Goal: Task Accomplishment & Management: Manage account settings

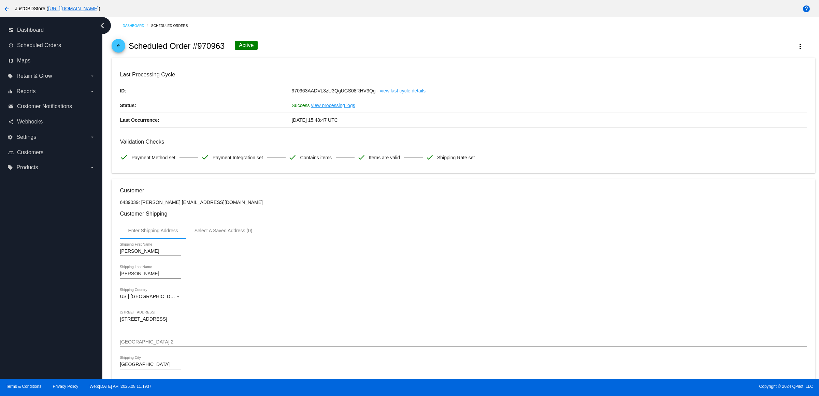
click at [122, 52] on mat-icon "arrow_back" at bounding box center [118, 47] width 8 height 8
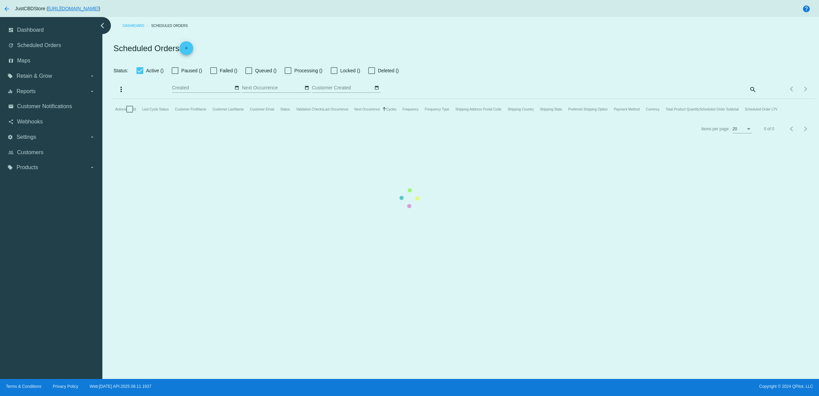
checkbox input "true"
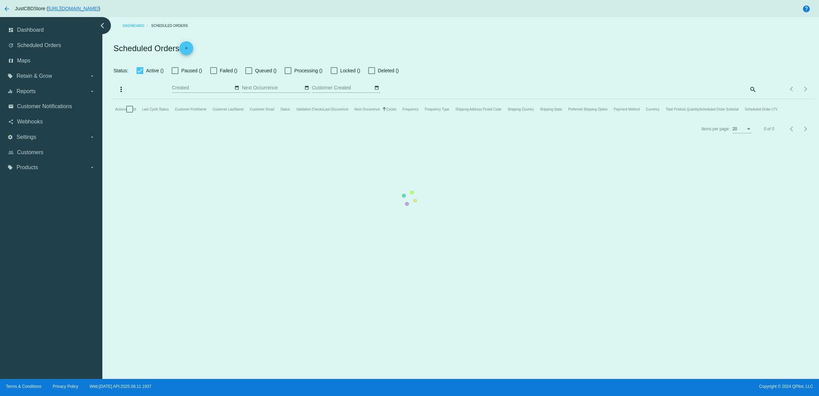
checkbox input "true"
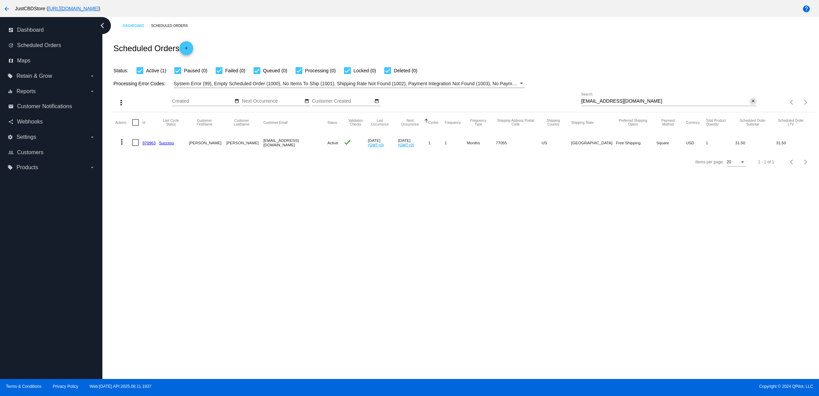
click at [751, 104] on mat-icon "close" at bounding box center [752, 101] width 5 height 5
click at [751, 104] on input "Search" at bounding box center [668, 101] width 175 height 5
paste input "[EMAIL_ADDRESS][DOMAIN_NAME]"
type input "[EMAIL_ADDRESS][DOMAIN_NAME]"
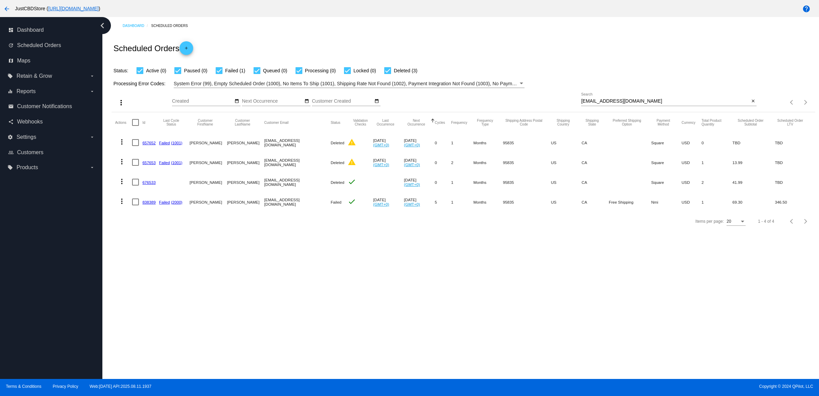
click at [151, 204] on link "838389" at bounding box center [148, 202] width 13 height 4
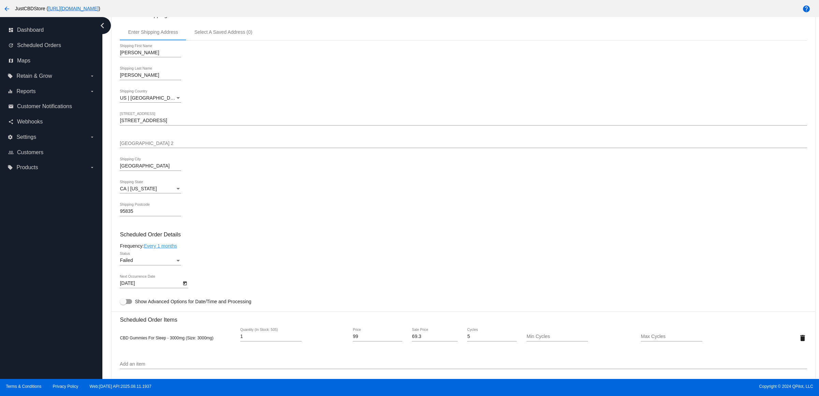
scroll to position [505, 0]
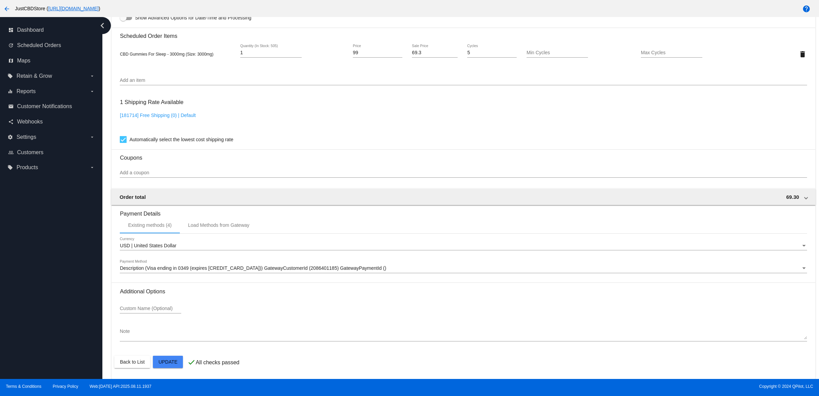
click at [268, 268] on span "Description (Visa ending in 0349 (expires [CREDIT_CARD_DATA])) GatewayCustomerI…" at bounding box center [253, 267] width 266 height 5
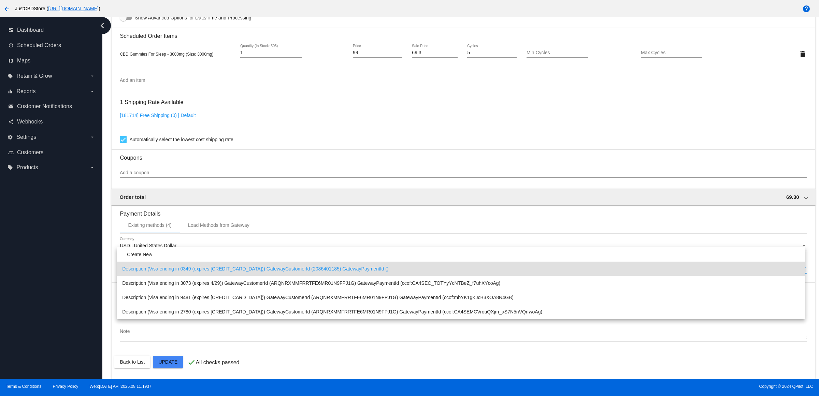
click at [268, 268] on span "Description (Visa ending in 0349 (expires [CREDIT_CARD_DATA])) GatewayCustomerI…" at bounding box center [460, 269] width 677 height 14
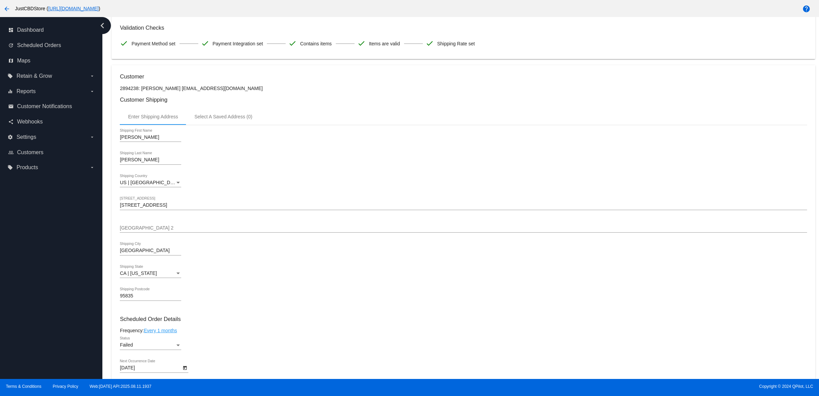
scroll to position [0, 0]
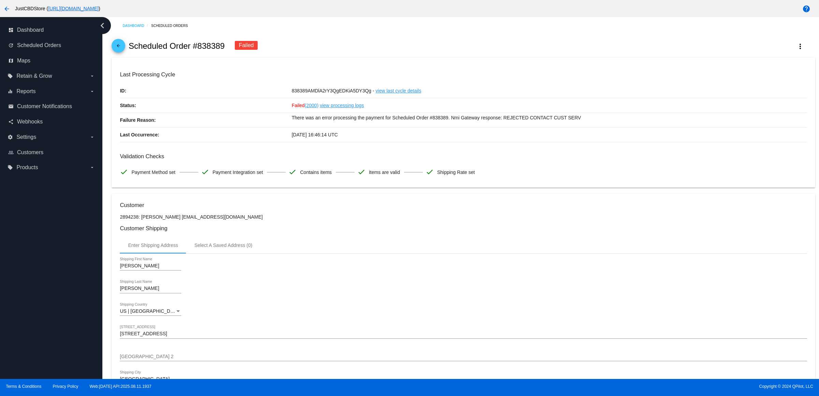
click at [500, 98] on div "838389AMDlA2rY3QgEDKiA5DY3Qg - view last cycle details" at bounding box center [549, 91] width 515 height 14
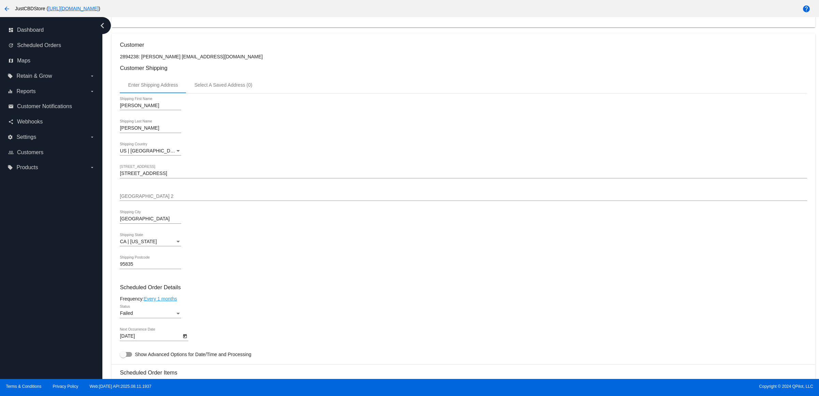
scroll to position [341, 0]
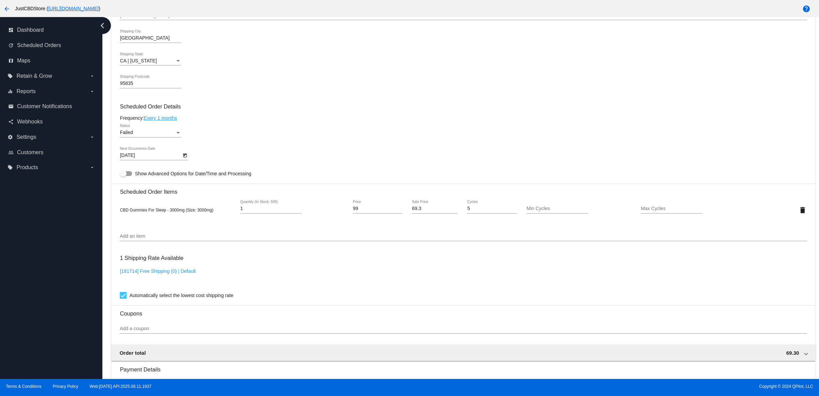
click at [171, 136] on div "Failed Status" at bounding box center [150, 130] width 61 height 13
click at [176, 111] on span "Active" at bounding box center [152, 112] width 61 height 14
click at [294, 135] on div "Active Status" at bounding box center [463, 133] width 687 height 19
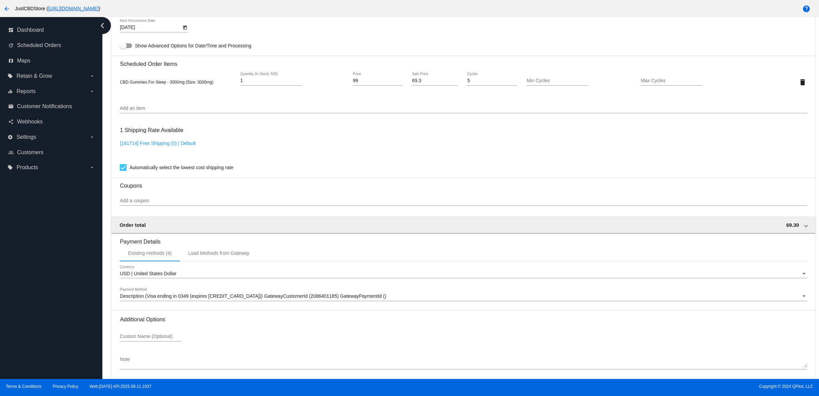
scroll to position [505, 0]
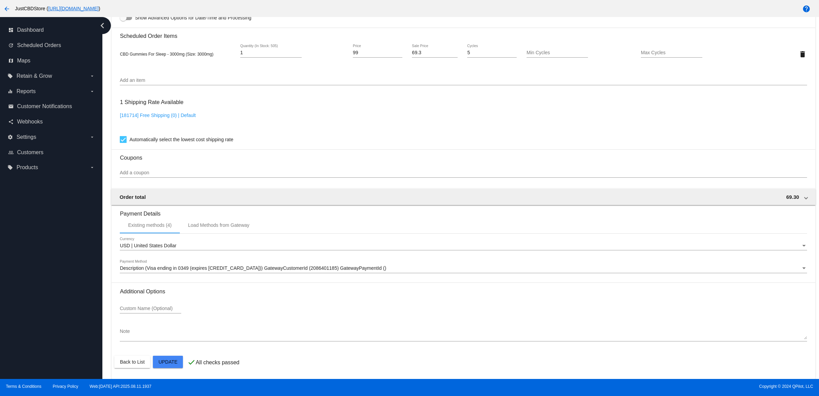
click at [180, 365] on mat-card "Customer 2894238: Jennifer Gauer jjgauer22@gmail.com Customer Shipping Enter Sh…" at bounding box center [463, 38] width 703 height 682
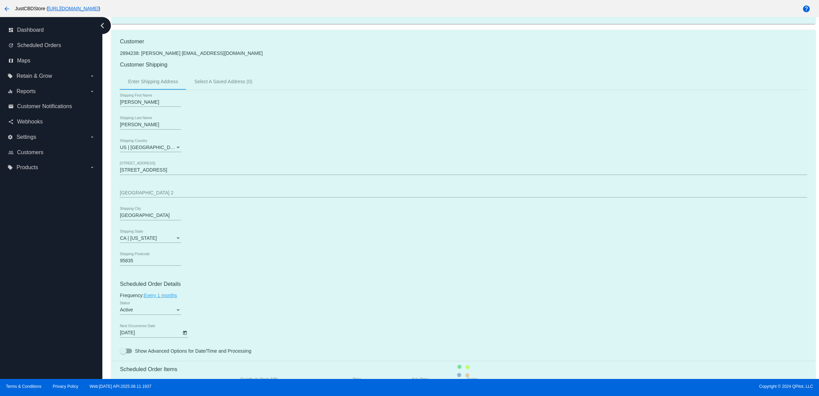
scroll to position [0, 0]
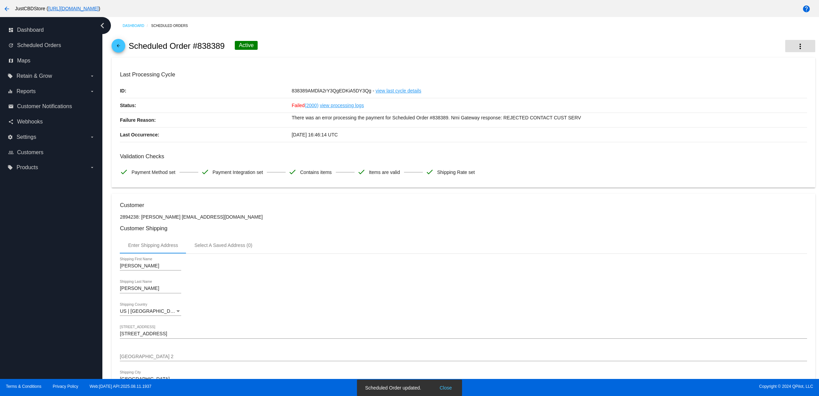
click at [796, 50] on mat-icon "more_vert" at bounding box center [800, 46] width 8 height 8
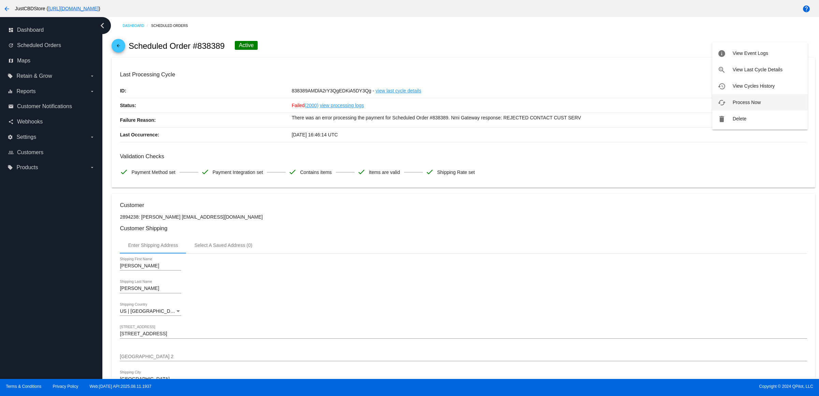
click at [761, 103] on button "cached Process Now" at bounding box center [760, 102] width 96 height 16
click at [122, 52] on mat-icon "arrow_back" at bounding box center [118, 47] width 8 height 8
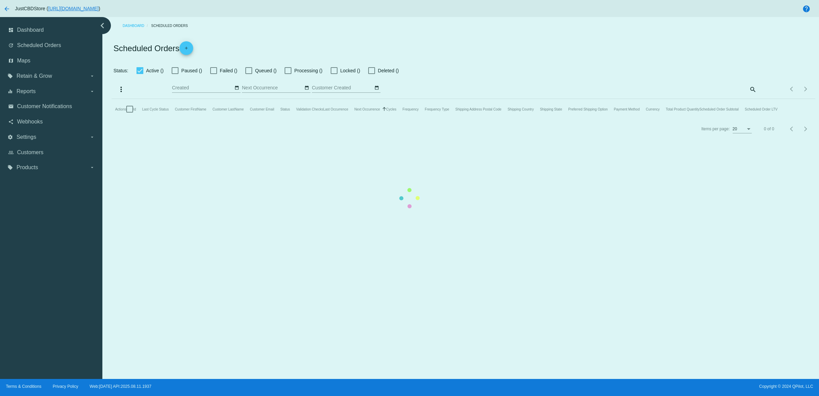
checkbox input "true"
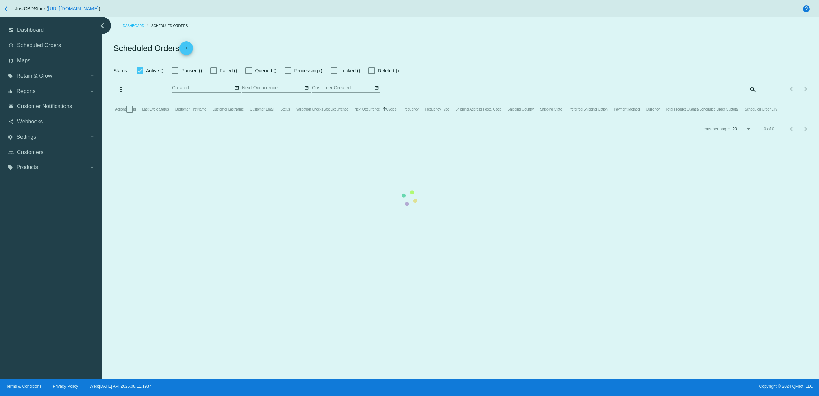
checkbox input "true"
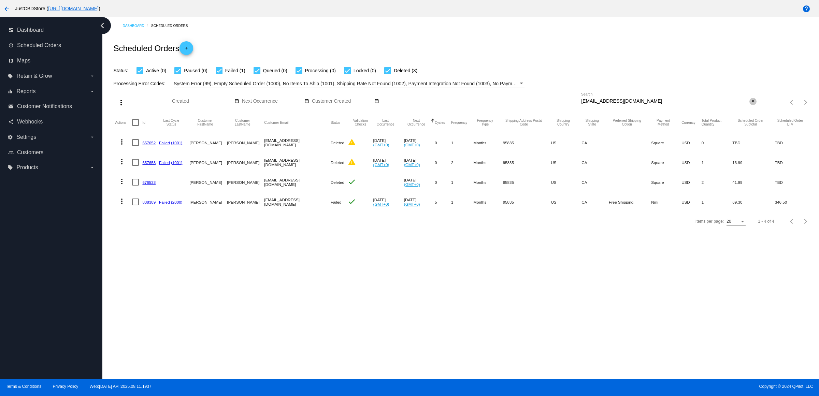
click at [753, 104] on mat-icon "close" at bounding box center [752, 101] width 5 height 5
click at [753, 104] on input "Search" at bounding box center [668, 101] width 175 height 5
paste input "[EMAIL_ADDRESS][DOMAIN_NAME]"
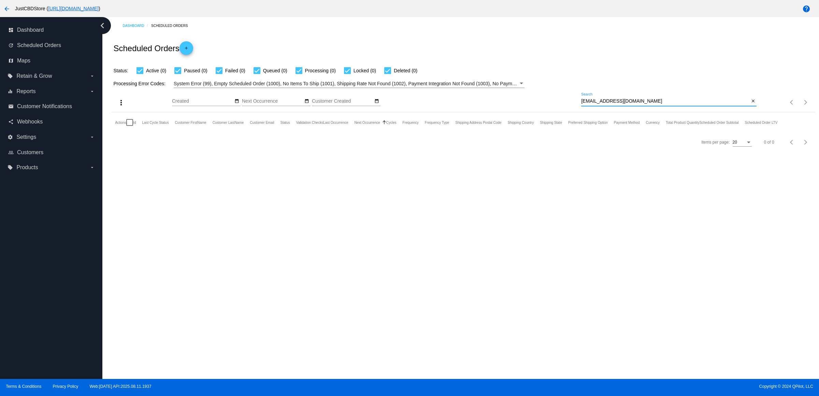
type input "[EMAIL_ADDRESS][DOMAIN_NAME]"
click at [753, 105] on button "close" at bounding box center [752, 101] width 7 height 7
click at [750, 108] on mat-icon "search" at bounding box center [752, 102] width 8 height 11
click at [750, 104] on input "Search" at bounding box center [668, 101] width 175 height 5
type input "[EMAIL_ADDRESS][DOMAIN_NAME]"
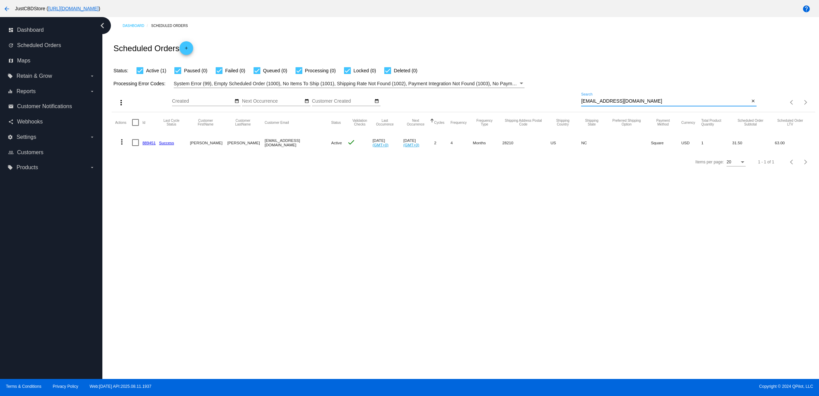
click at [119, 148] on button "more_vert" at bounding box center [122, 141] width 14 height 14
click at [152, 242] on button "delete Delete" at bounding box center [151, 237] width 68 height 16
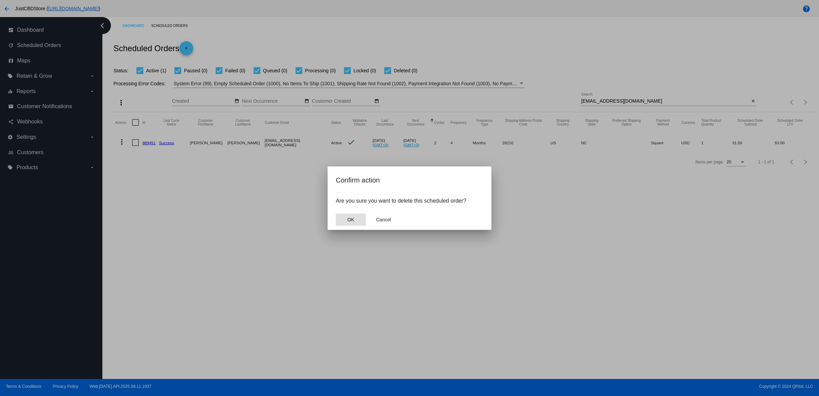
click at [356, 226] on button "OK" at bounding box center [351, 220] width 30 height 12
